Goal: Task Accomplishment & Management: Manage account settings

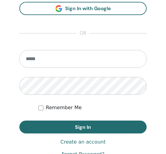
scroll to position [372, 0]
click at [39, 61] on input "email" at bounding box center [82, 59] width 127 height 18
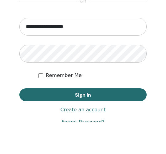
type input "**********"
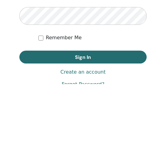
click at [84, 124] on span "Sign In" at bounding box center [83, 127] width 16 height 6
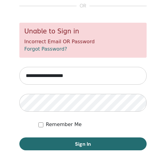
scroll to position [377, 0]
click at [53, 49] on link "Forgot Password?" at bounding box center [45, 49] width 43 height 6
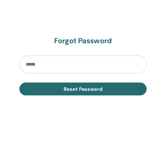
scroll to position [379, 0]
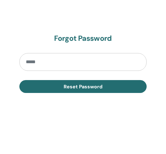
click at [40, 63] on input "email" at bounding box center [82, 62] width 127 height 18
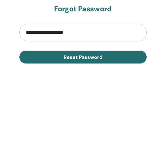
type input "**********"
click at [84, 84] on span "Reset Password" at bounding box center [83, 87] width 39 height 6
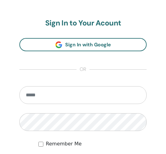
scroll to position [336, 0]
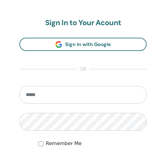
click at [36, 94] on input "email" at bounding box center [82, 95] width 127 height 18
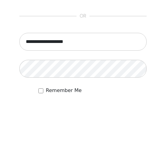
type input "**********"
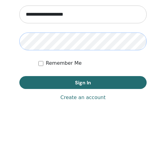
scroll to position [369, 0]
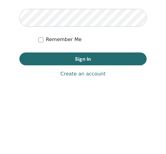
click at [85, 127] on span "Sign In" at bounding box center [83, 130] width 16 height 6
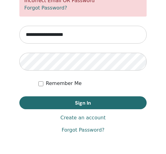
scroll to position [419, 0]
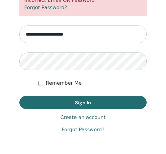
click at [91, 131] on link "Forgot Password?" at bounding box center [82, 130] width 43 height 7
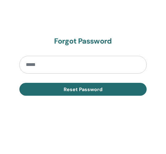
scroll to position [377, 0]
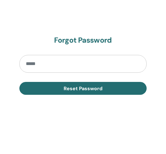
click at [49, 64] on input "email" at bounding box center [82, 64] width 127 height 18
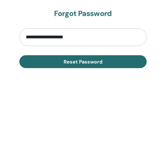
type input "**********"
click at [81, 86] on span "Reset Password" at bounding box center [83, 89] width 39 height 6
